Goal: Task Accomplishment & Management: Manage account settings

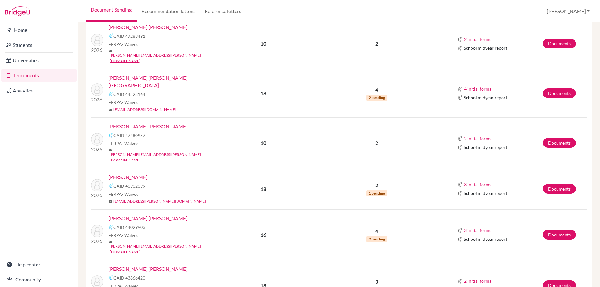
scroll to position [281, 0]
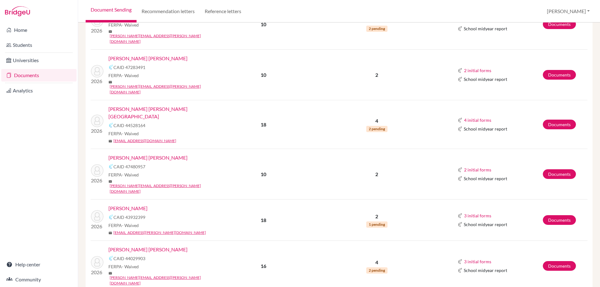
click at [145, 105] on link "[PERSON_NAME] [PERSON_NAME][GEOGRAPHIC_DATA]" at bounding box center [164, 112] width 112 height 15
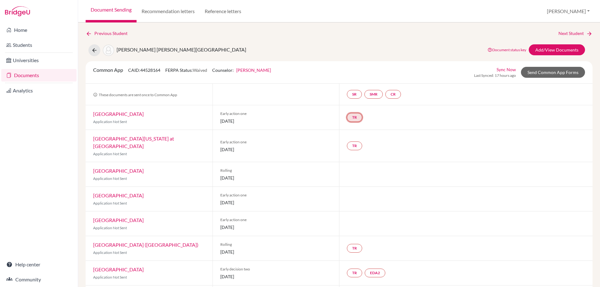
click at [352, 120] on link "TR" at bounding box center [354, 117] width 15 height 9
click at [415, 68] on div "Common App CAID: 44528164 FERPA Status: Waived Counselor: Greg Barnes First Nam…" at bounding box center [338, 72] width 501 height 12
click at [542, 47] on link "Add/View Documents" at bounding box center [557, 49] width 56 height 11
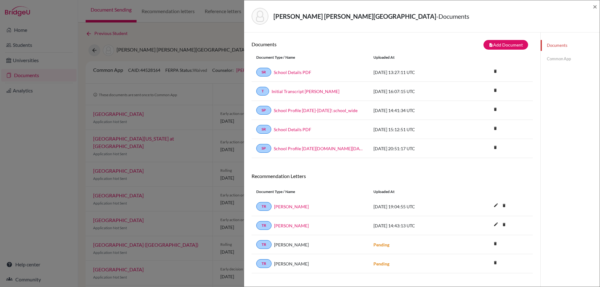
scroll to position [33, 0]
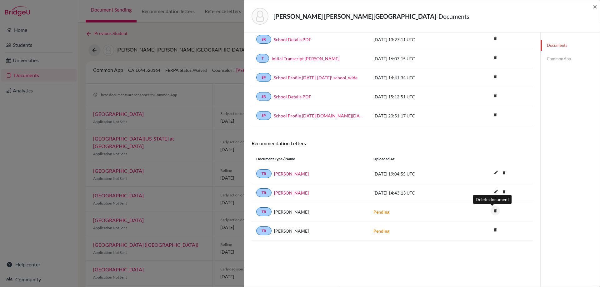
click at [492, 213] on icon "delete" at bounding box center [495, 210] width 9 height 9
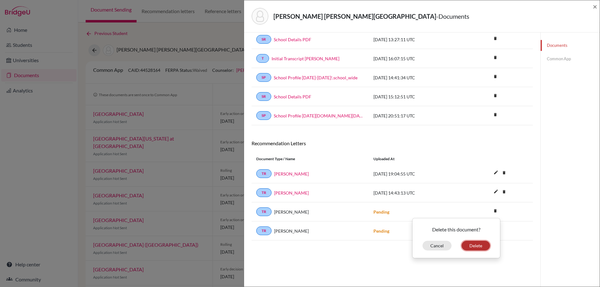
click at [478, 246] on button "Delete" at bounding box center [476, 246] width 28 height 10
